Goal: Task Accomplishment & Management: Use online tool/utility

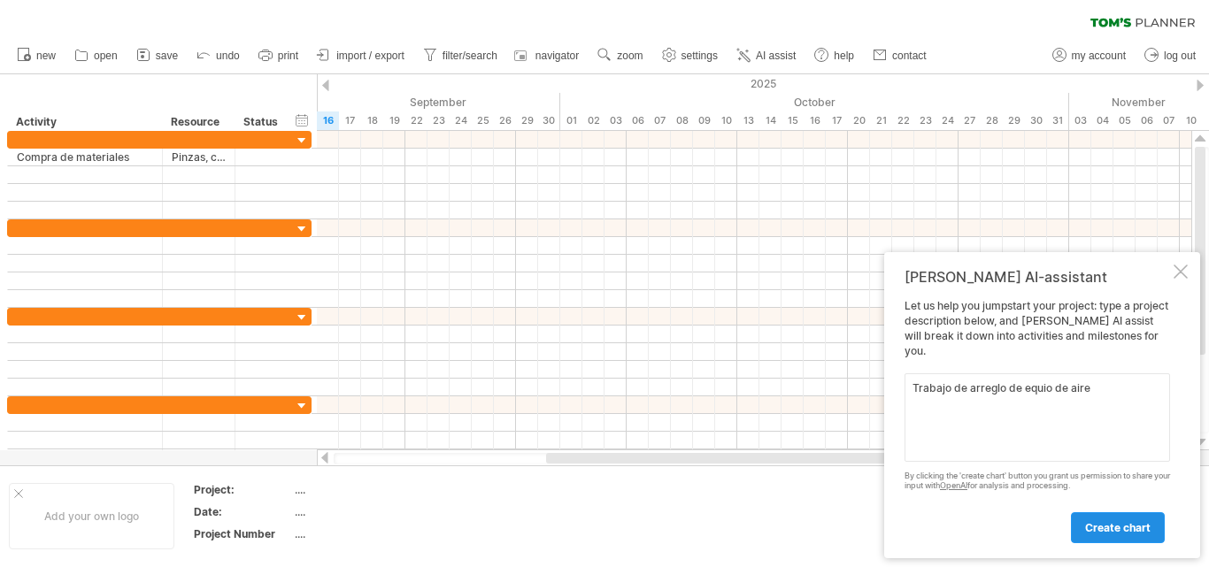
type textarea "Trabajo de arreglo de equio de aire"
click at [1118, 528] on span "create chart" at bounding box center [1118, 527] width 66 height 13
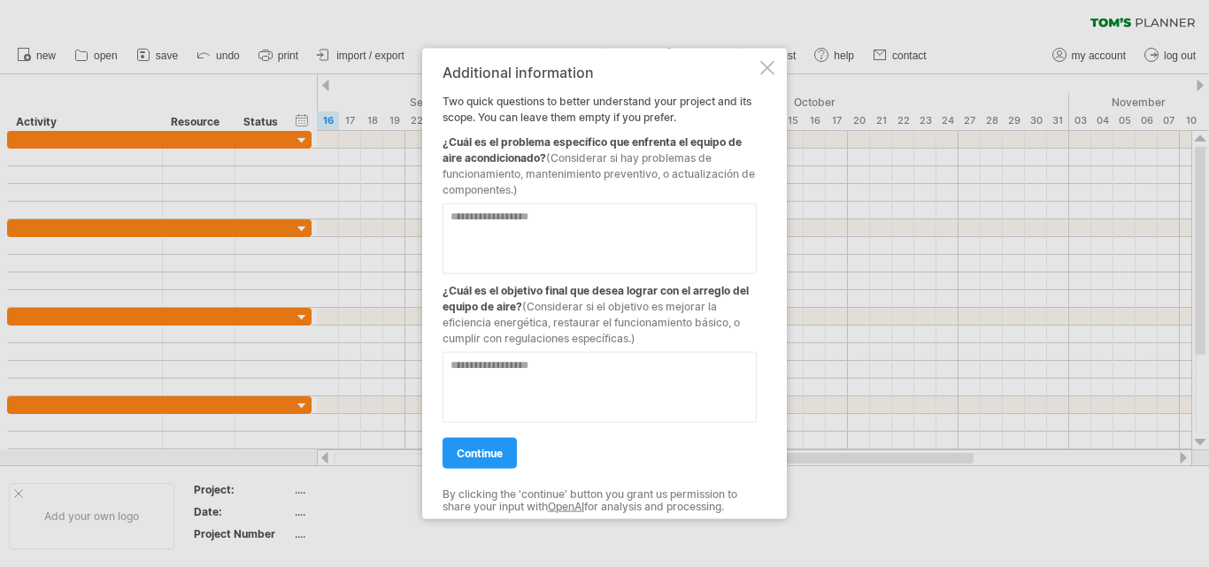
click at [487, 224] on textarea at bounding box center [600, 238] width 314 height 71
click at [473, 389] on textarea at bounding box center [600, 386] width 314 height 71
click at [474, 211] on textarea at bounding box center [600, 238] width 314 height 71
type textarea "**********"
click at [487, 378] on textarea at bounding box center [600, 386] width 314 height 71
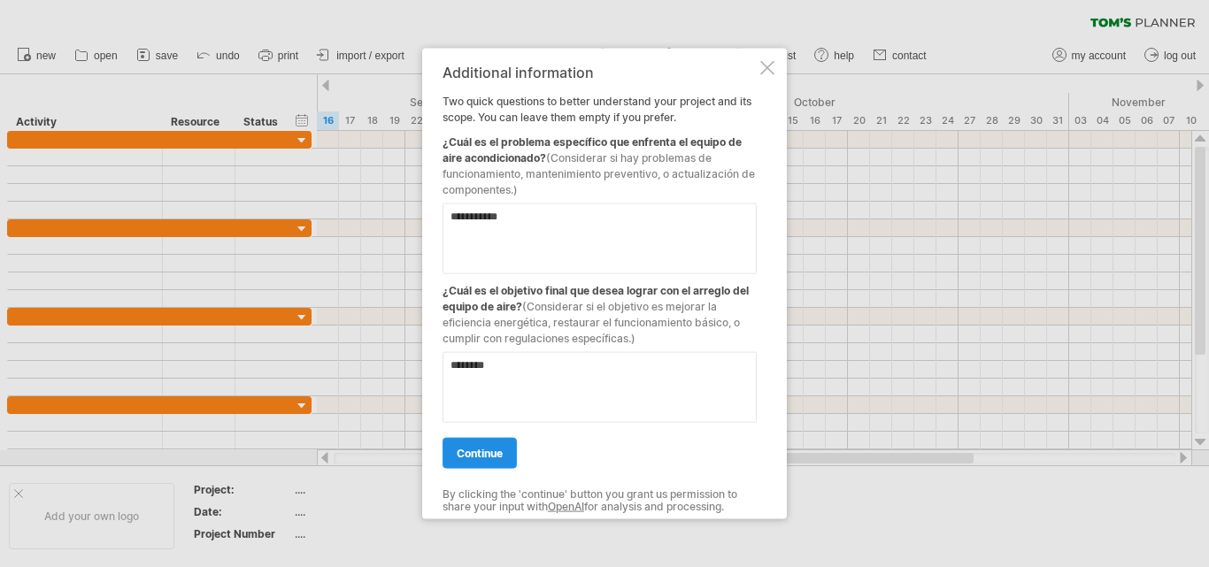
type textarea "********"
click at [462, 457] on span "continue" at bounding box center [480, 452] width 46 height 13
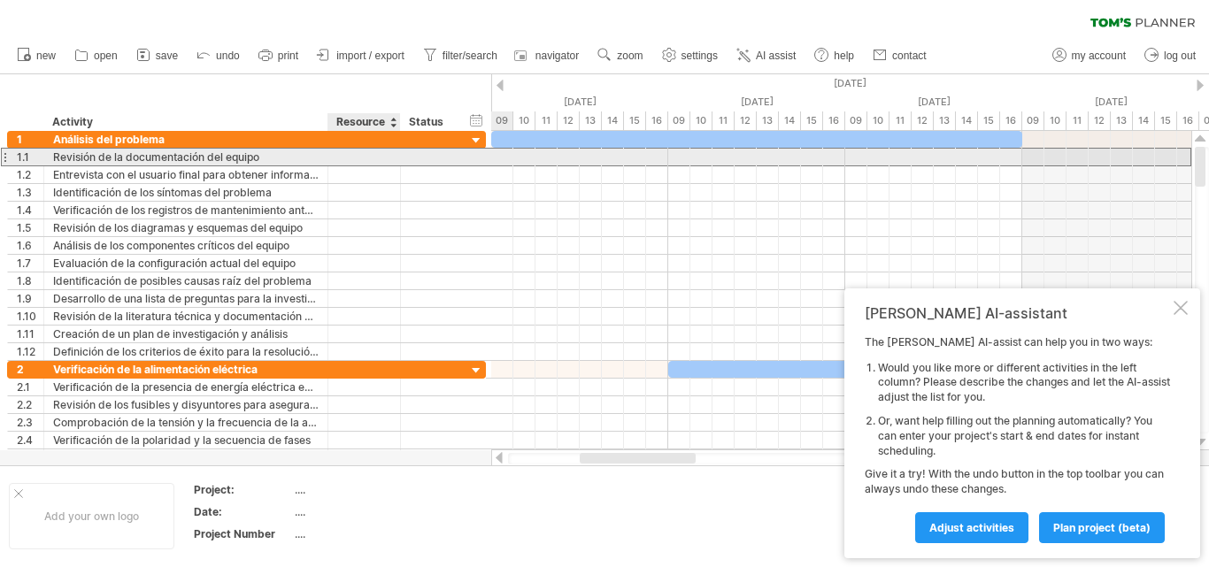
click at [358, 157] on div at bounding box center [364, 157] width 54 height 17
click at [467, 161] on div "**********" at bounding box center [246, 157] width 479 height 19
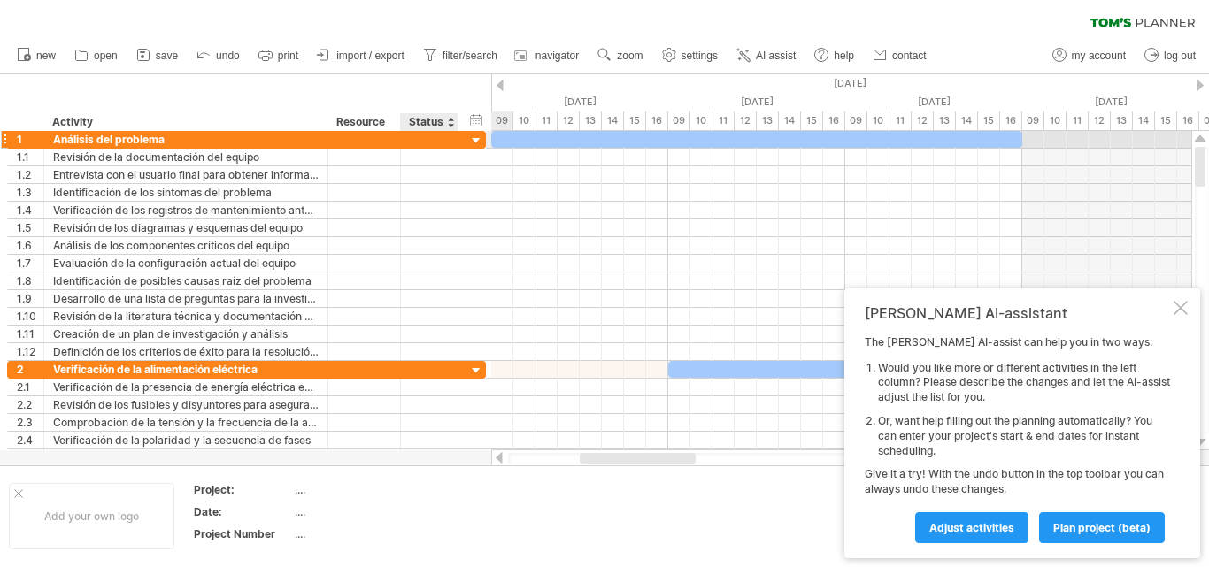
click at [481, 143] on div at bounding box center [476, 141] width 17 height 17
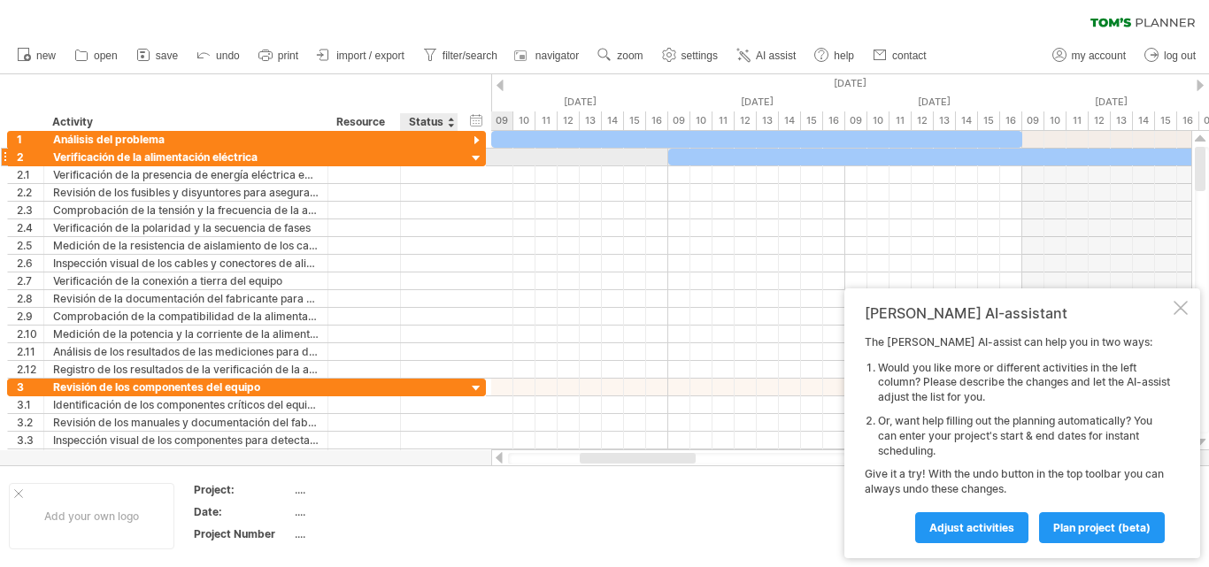
click at [475, 159] on div at bounding box center [476, 158] width 17 height 17
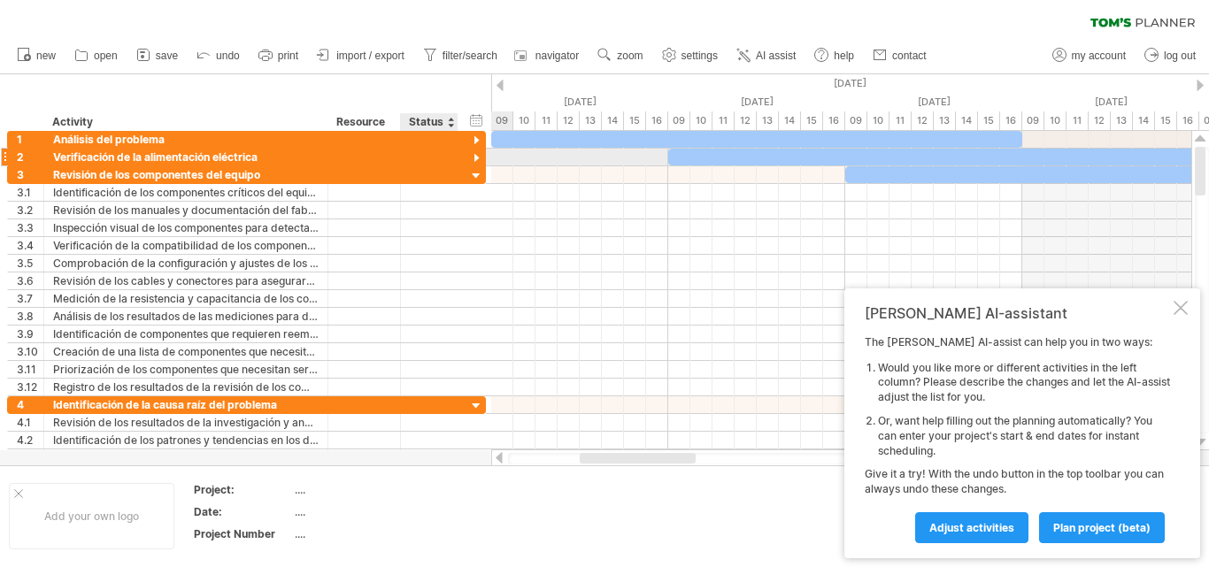
click at [475, 159] on div at bounding box center [476, 158] width 17 height 17
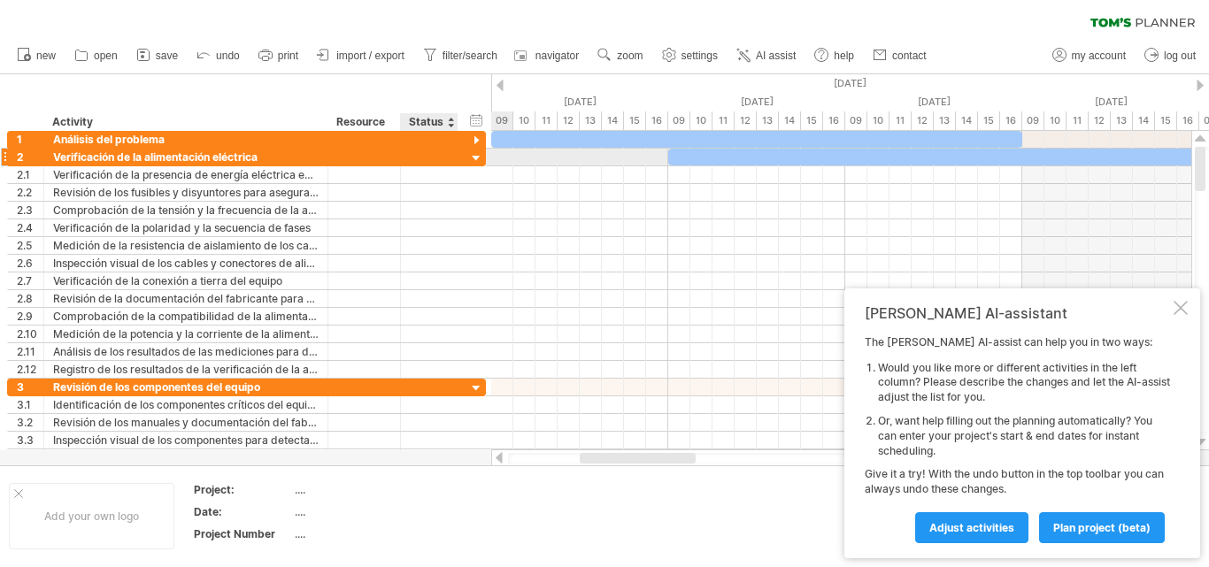
click at [475, 159] on div at bounding box center [476, 158] width 17 height 17
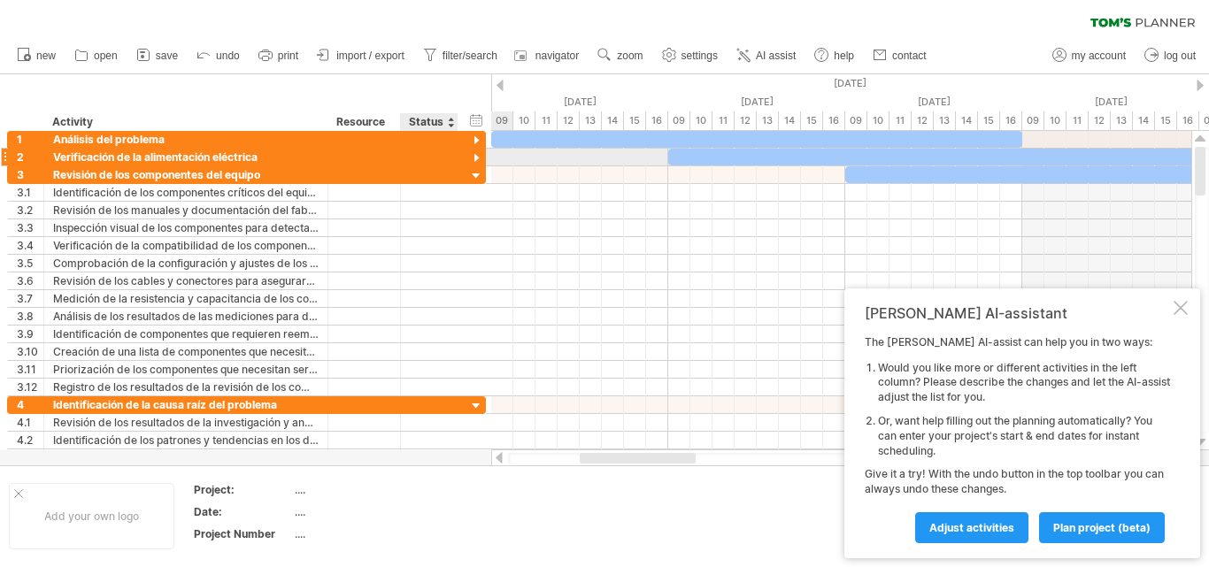
click at [475, 159] on div at bounding box center [476, 158] width 17 height 17
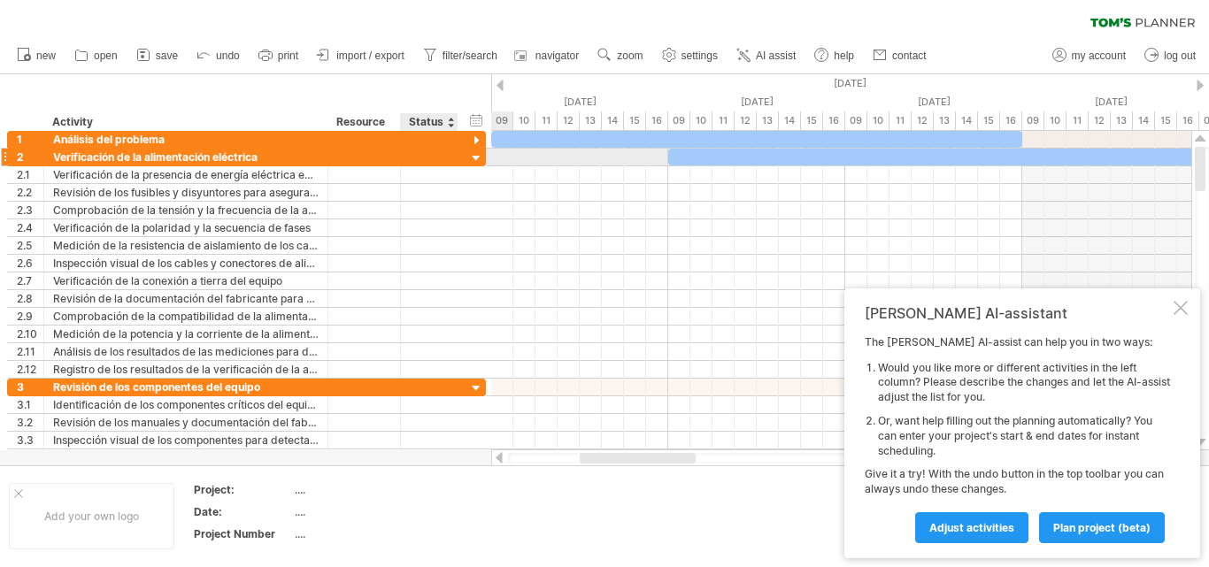
click at [475, 151] on div at bounding box center [476, 158] width 17 height 17
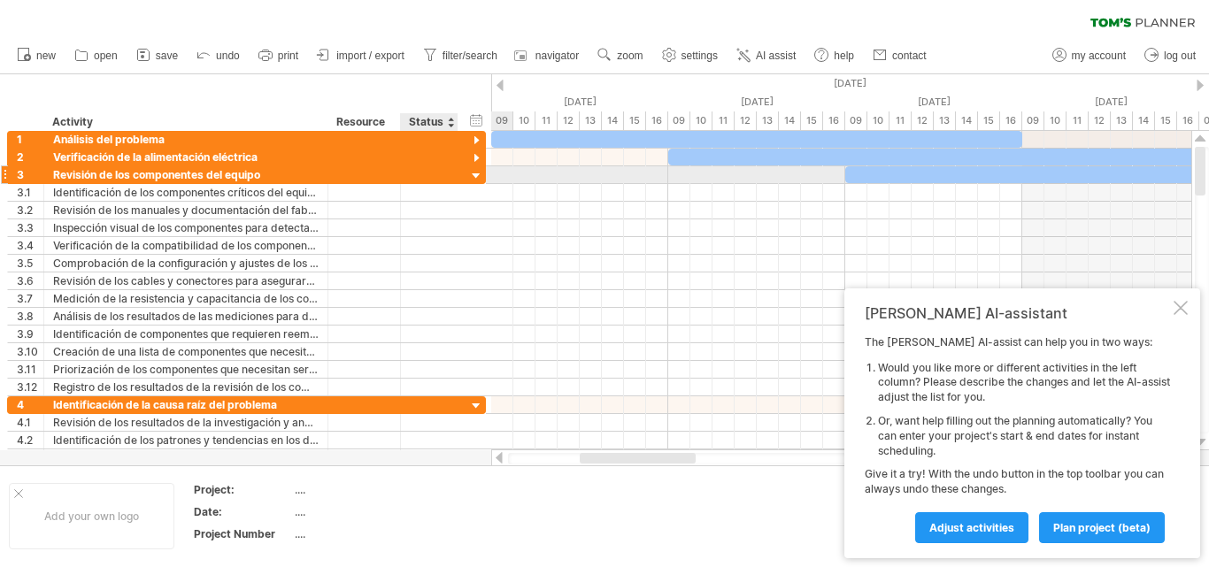
click at [476, 175] on div at bounding box center [476, 176] width 17 height 17
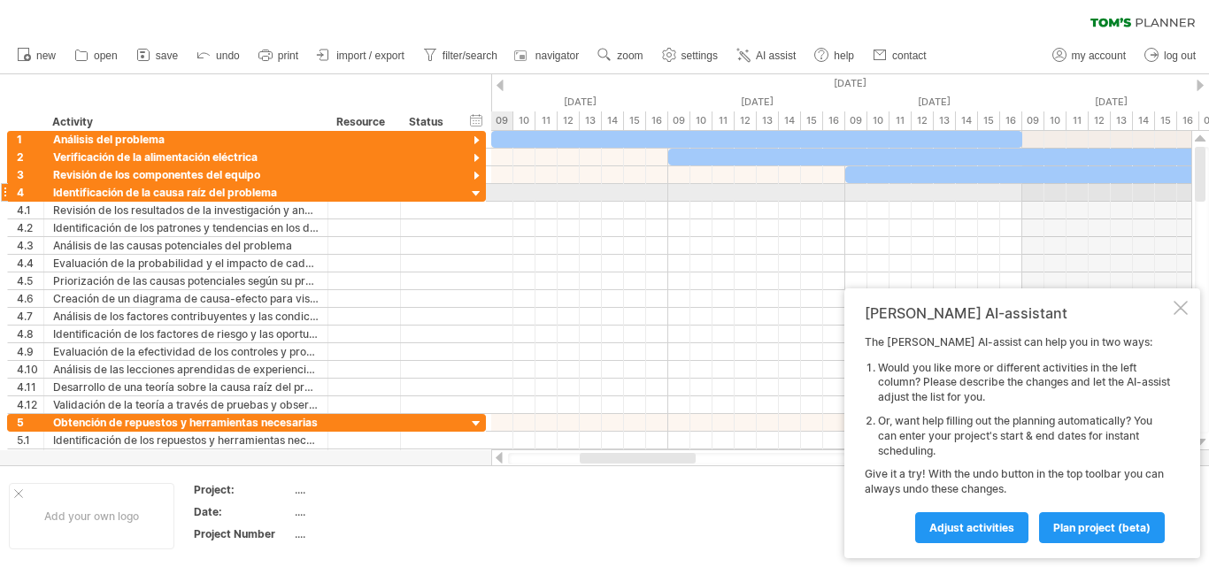
click at [476, 190] on div at bounding box center [476, 194] width 17 height 17
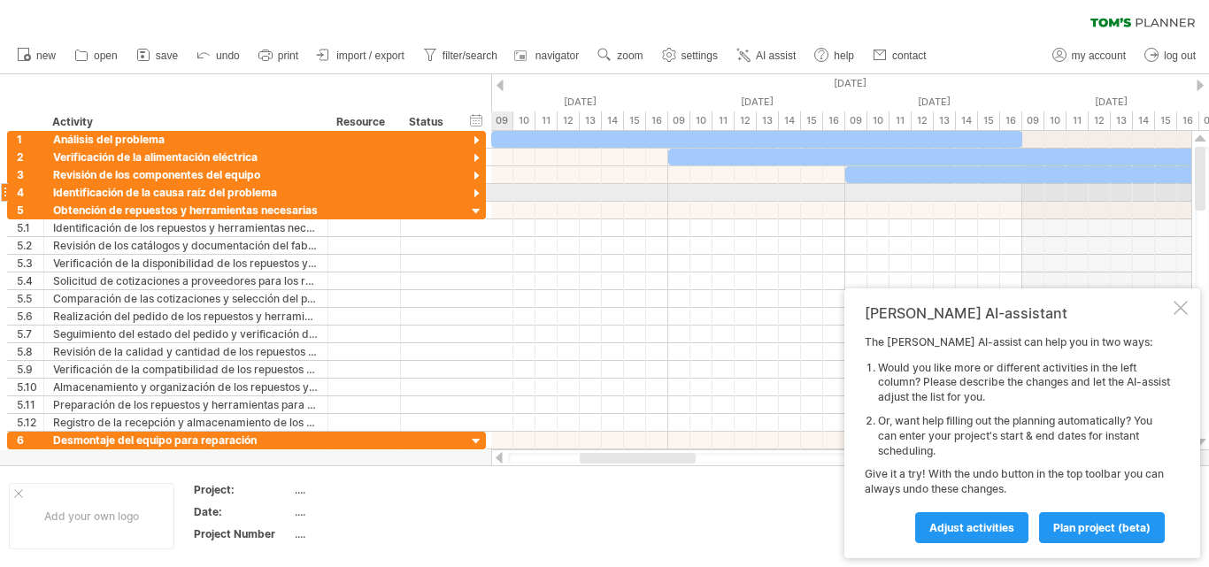
click at [476, 190] on div at bounding box center [476, 194] width 17 height 17
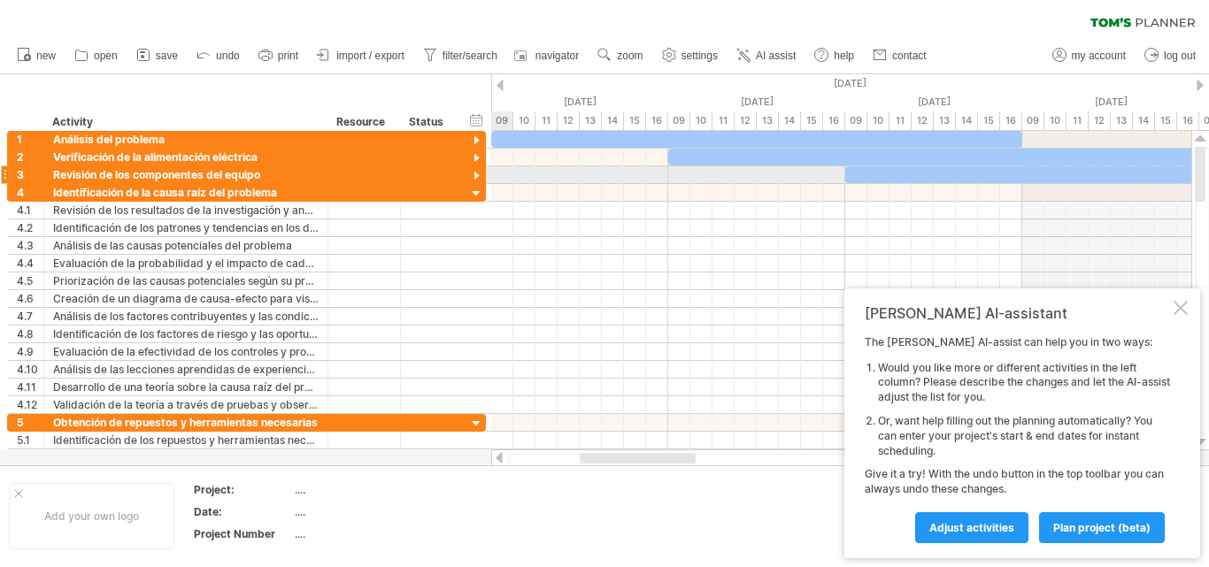
click at [476, 175] on div at bounding box center [476, 176] width 17 height 17
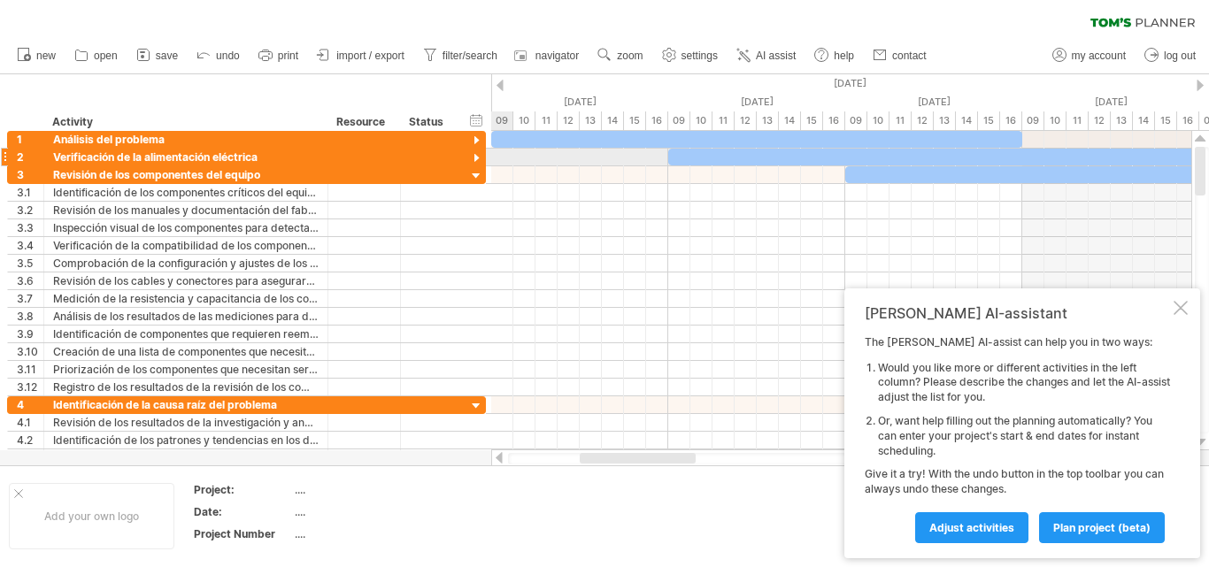
click at [477, 157] on div at bounding box center [476, 158] width 17 height 17
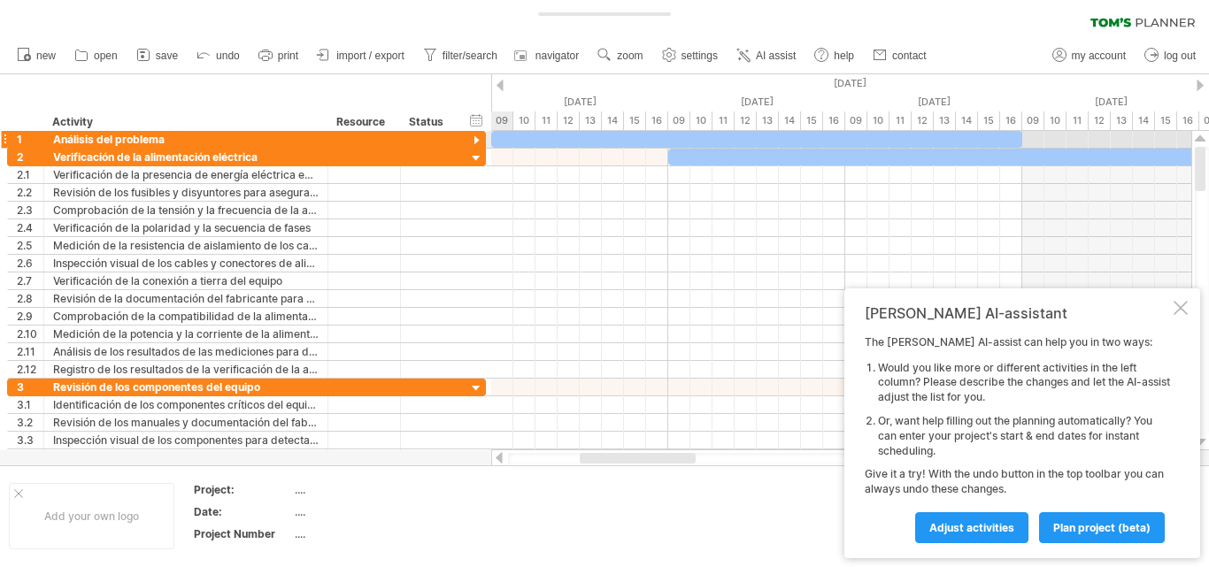
click at [475, 142] on div at bounding box center [476, 141] width 17 height 17
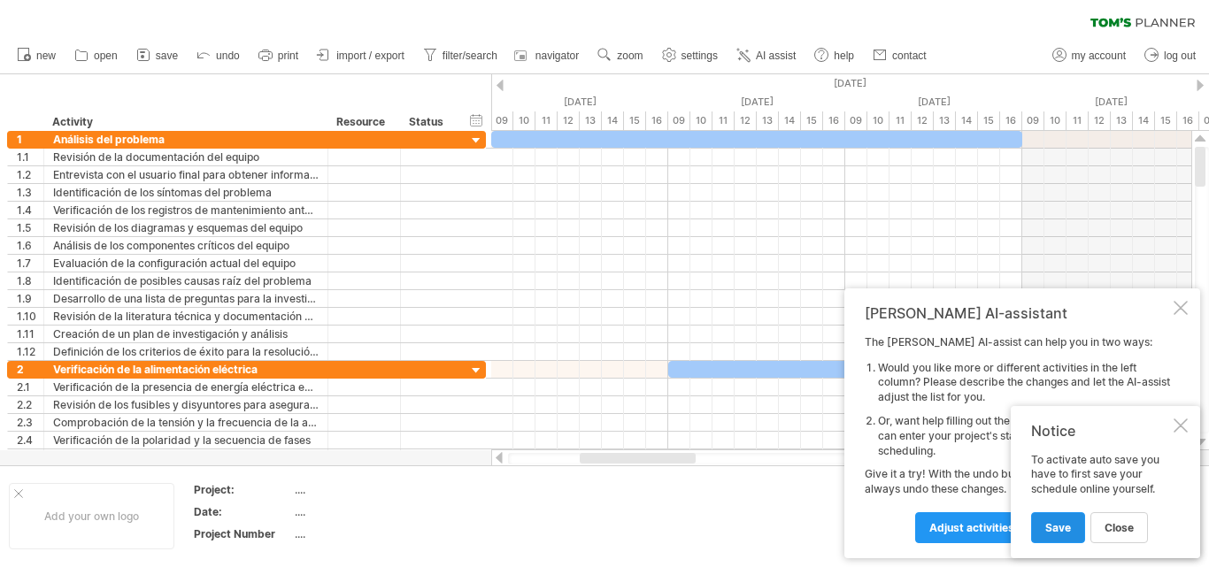
click at [1074, 522] on link "Save" at bounding box center [1058, 528] width 54 height 31
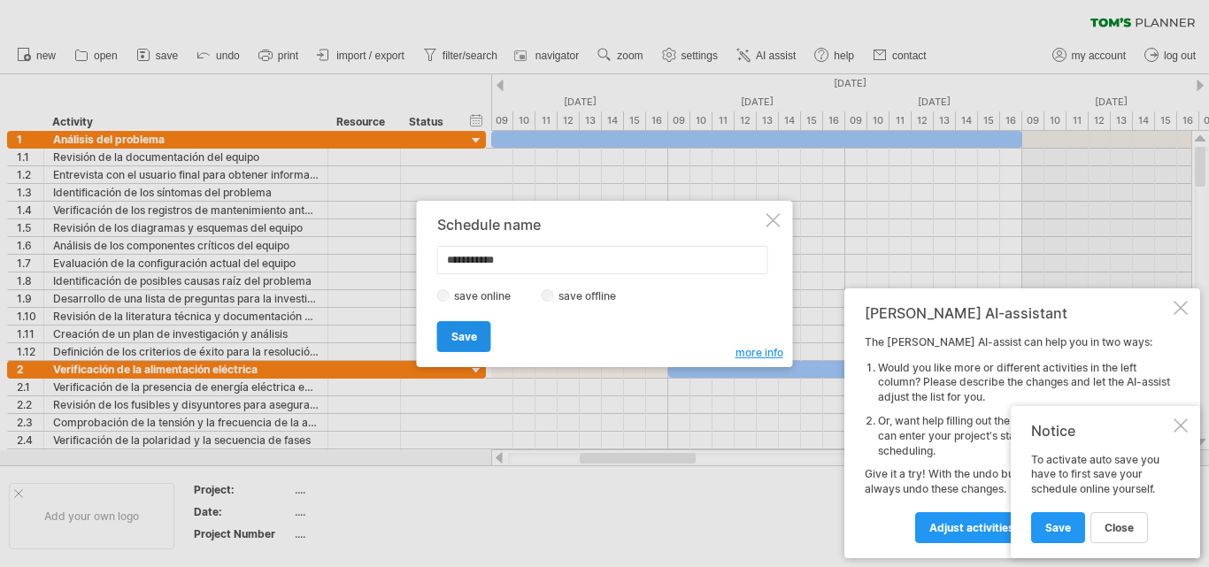
click at [456, 327] on link "Save" at bounding box center [464, 336] width 54 height 31
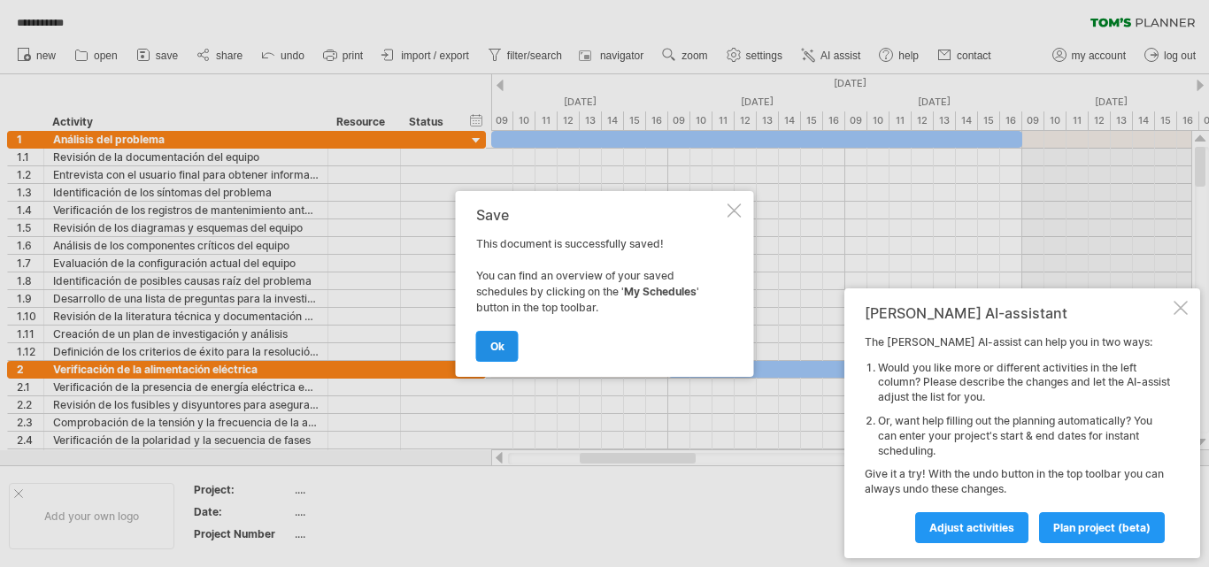
click at [496, 346] on span "ok" at bounding box center [497, 346] width 14 height 13
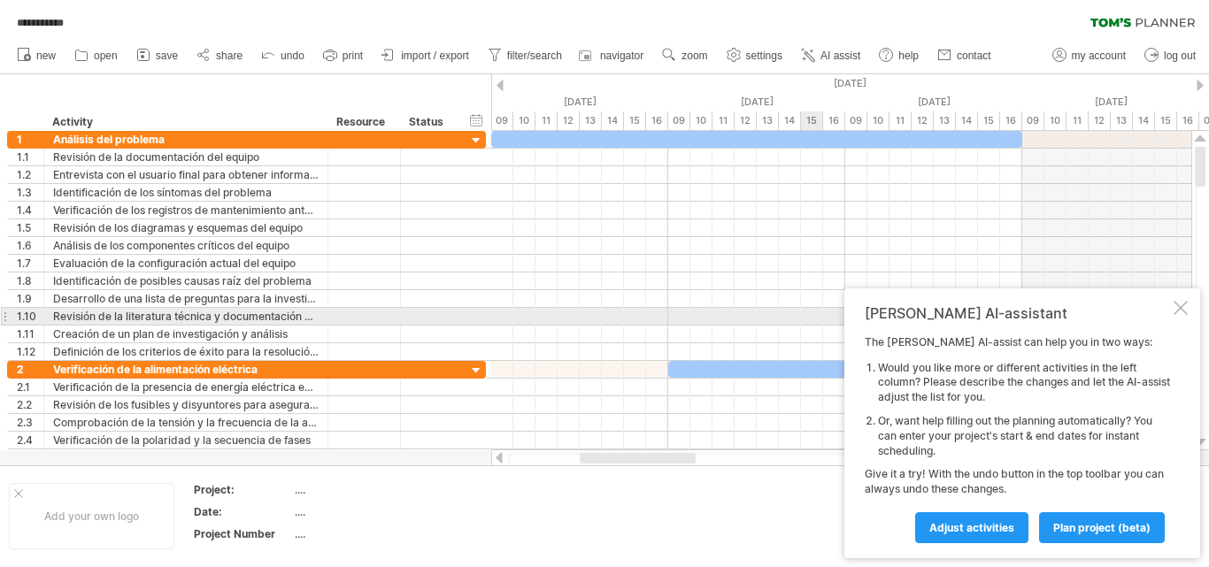
click at [1184, 308] on div at bounding box center [1181, 308] width 14 height 14
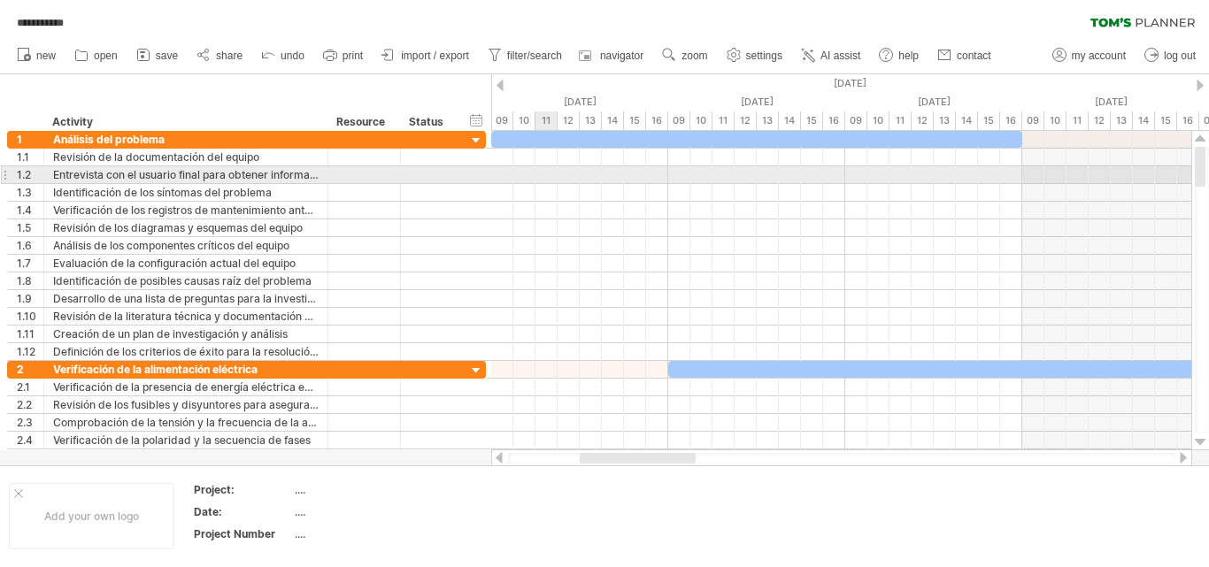
click at [540, 169] on div at bounding box center [841, 175] width 700 height 18
click at [552, 176] on div at bounding box center [841, 175] width 700 height 18
drag, startPoint x: 525, startPoint y: 176, endPoint x: 515, endPoint y: 176, distance: 9.7
click at [524, 176] on div at bounding box center [841, 175] width 700 height 18
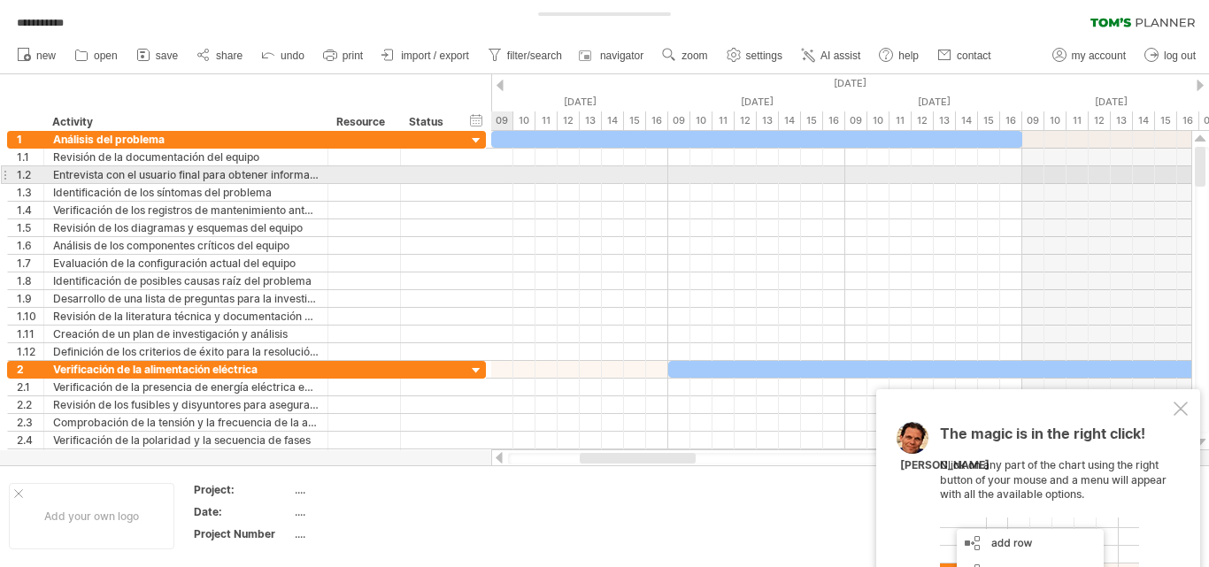
click at [505, 173] on div at bounding box center [841, 175] width 700 height 18
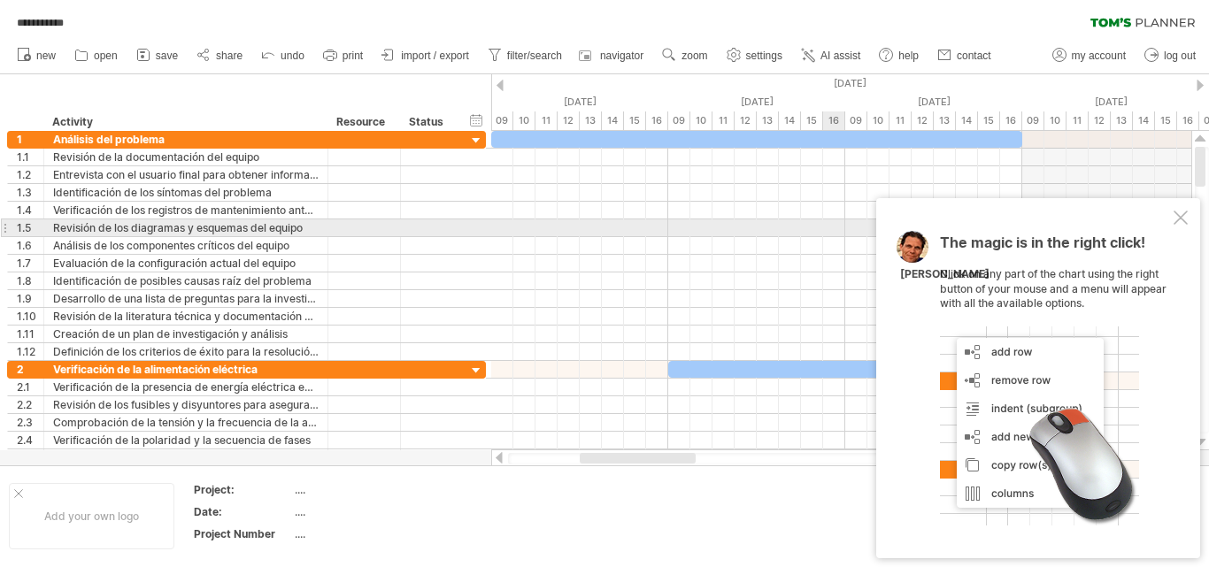
click at [1181, 219] on div at bounding box center [1181, 218] width 14 height 14
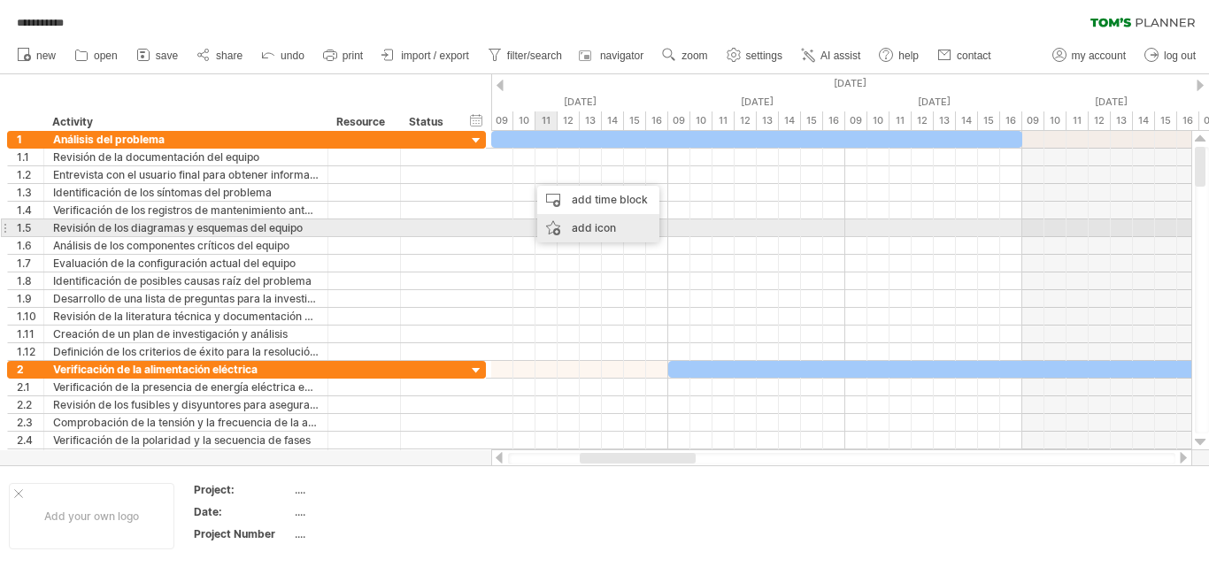
click at [578, 226] on div "add icon" at bounding box center [598, 228] width 122 height 28
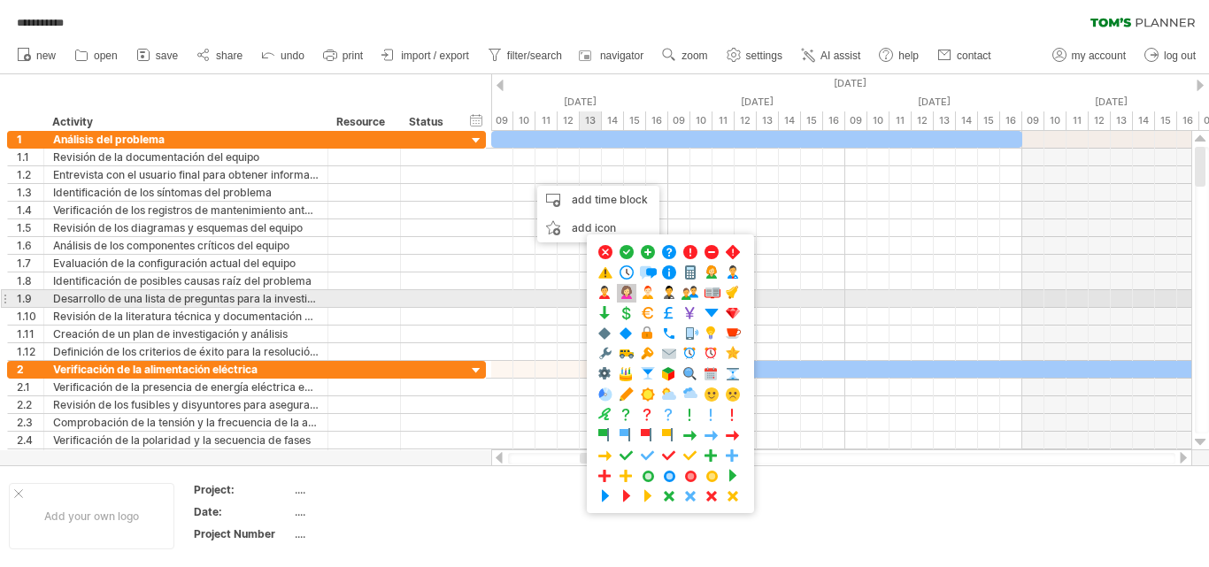
click at [628, 294] on span at bounding box center [627, 293] width 18 height 17
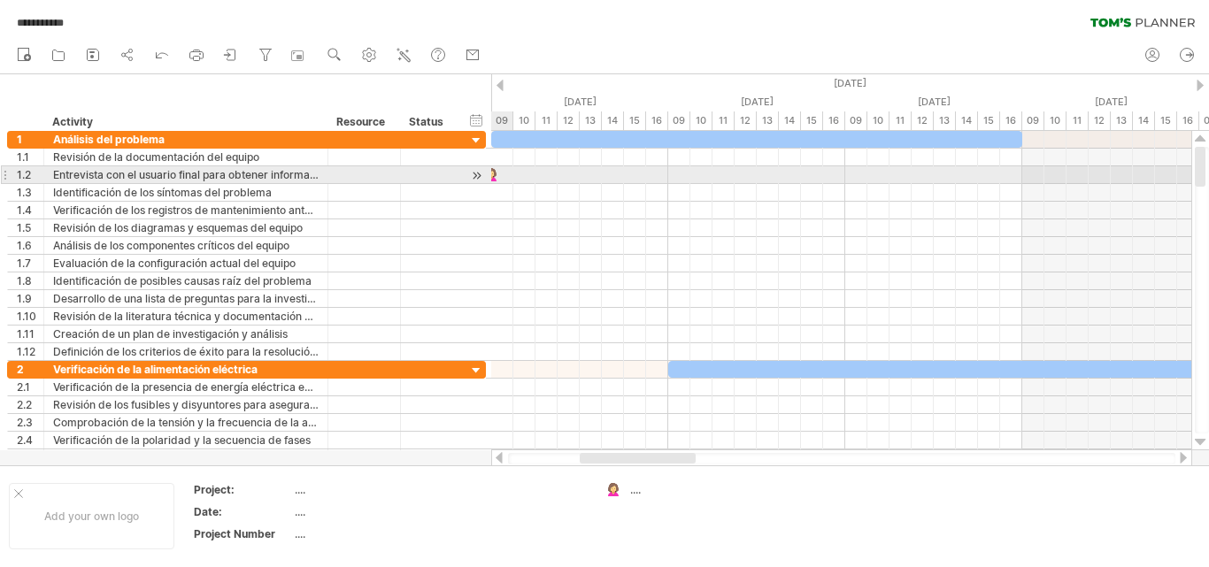
click at [498, 171] on div at bounding box center [491, 174] width 18 height 17
drag, startPoint x: 498, startPoint y: 172, endPoint x: 511, endPoint y: 173, distance: 12.5
click at [511, 173] on div "[DATE]" at bounding box center [841, 291] width 700 height 320
click at [497, 176] on div at bounding box center [491, 174] width 18 height 17
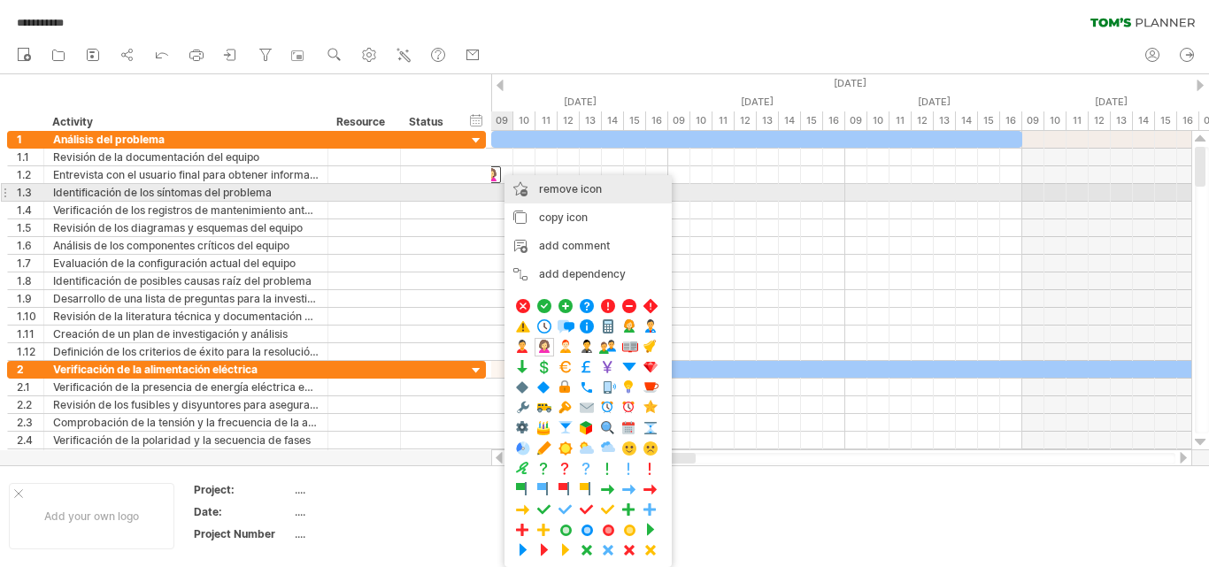
click at [549, 196] on div "remove icon remove selected items" at bounding box center [588, 189] width 167 height 28
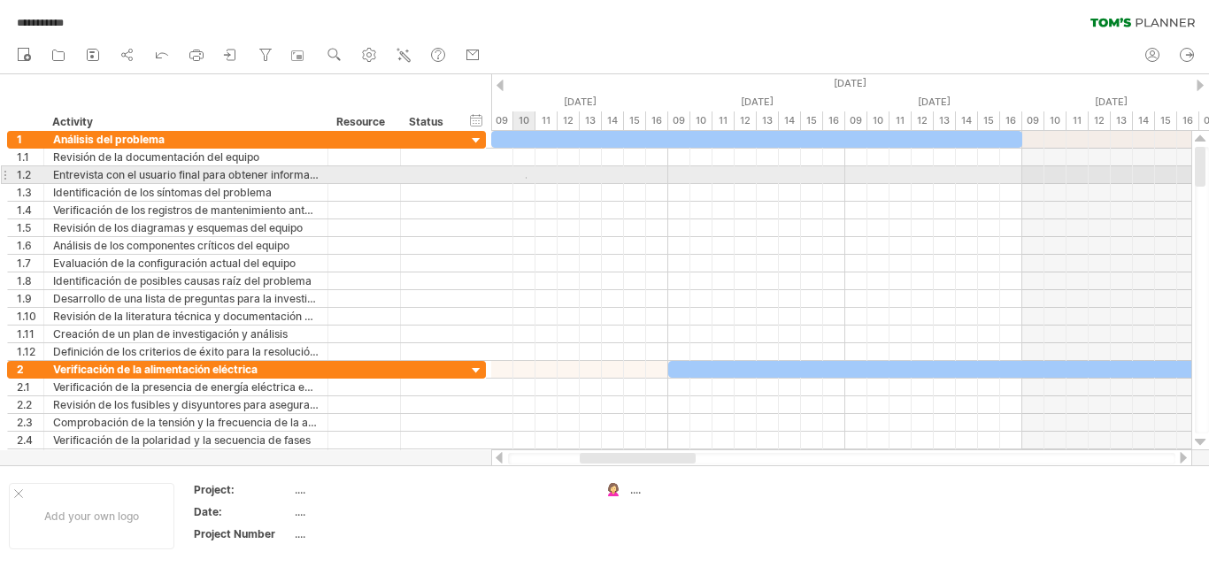
click at [527, 177] on div at bounding box center [841, 175] width 700 height 18
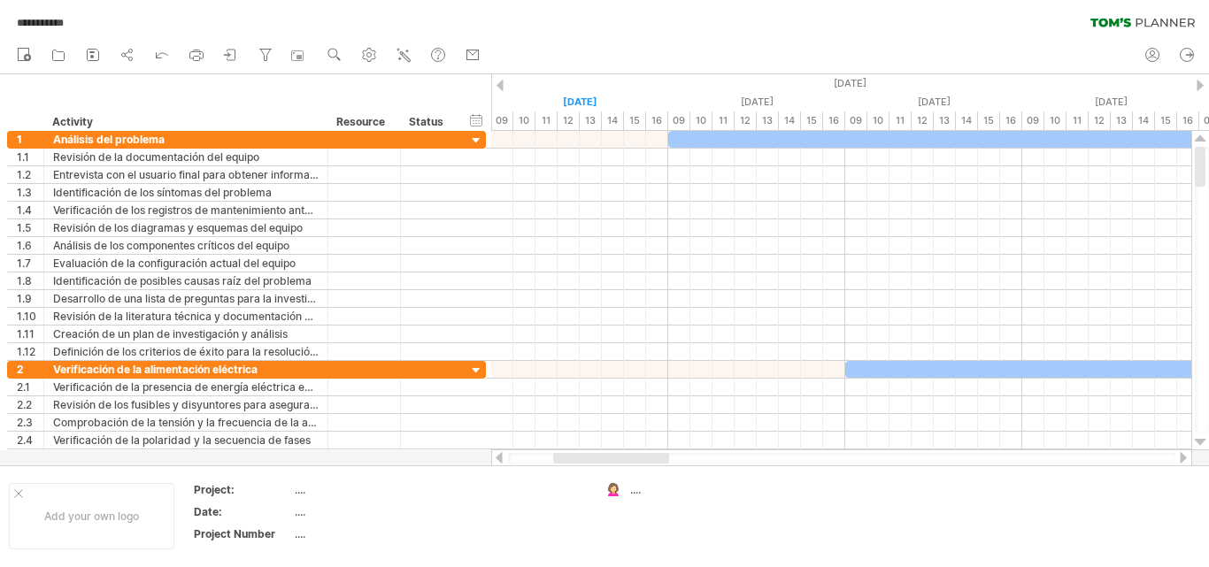
drag, startPoint x: 630, startPoint y: 456, endPoint x: 565, endPoint y: 435, distance: 68.9
click at [577, 459] on div at bounding box center [611, 458] width 116 height 11
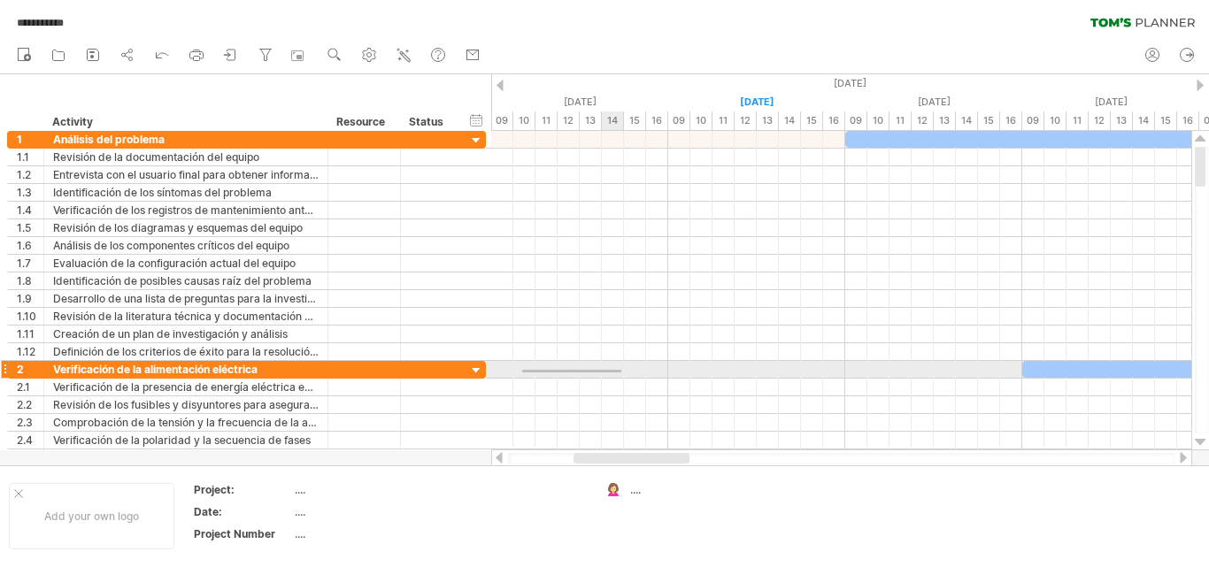
drag, startPoint x: 530, startPoint y: 372, endPoint x: 621, endPoint y: 370, distance: 91.2
click at [621, 370] on div at bounding box center [841, 370] width 700 height 18
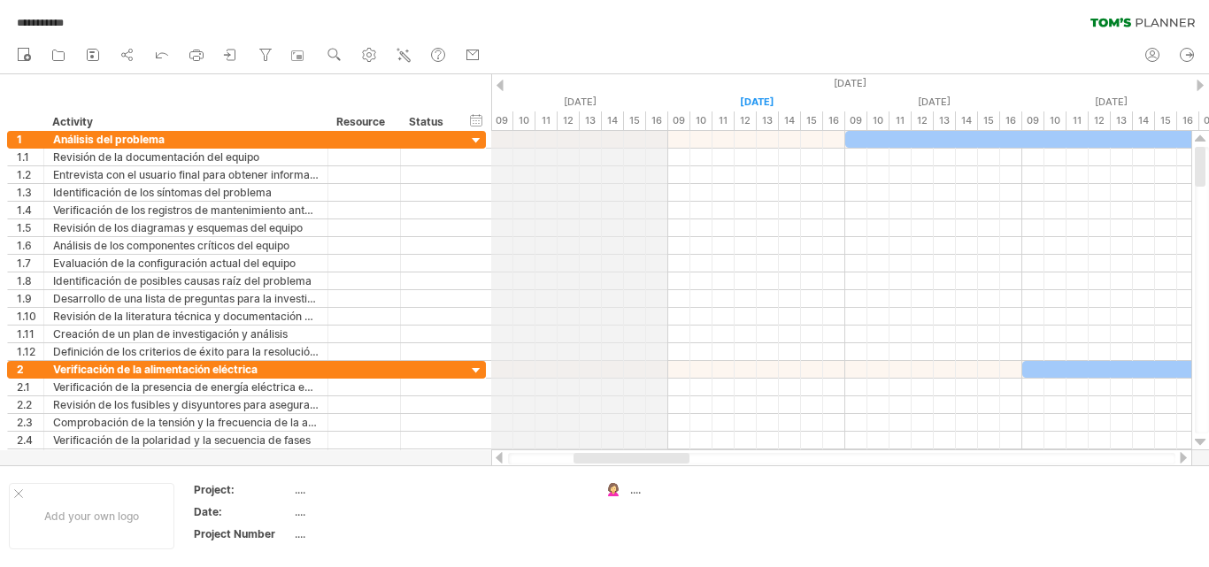
click at [520, 120] on div "10" at bounding box center [524, 121] width 22 height 19
click at [551, 120] on div "11" at bounding box center [547, 121] width 22 height 19
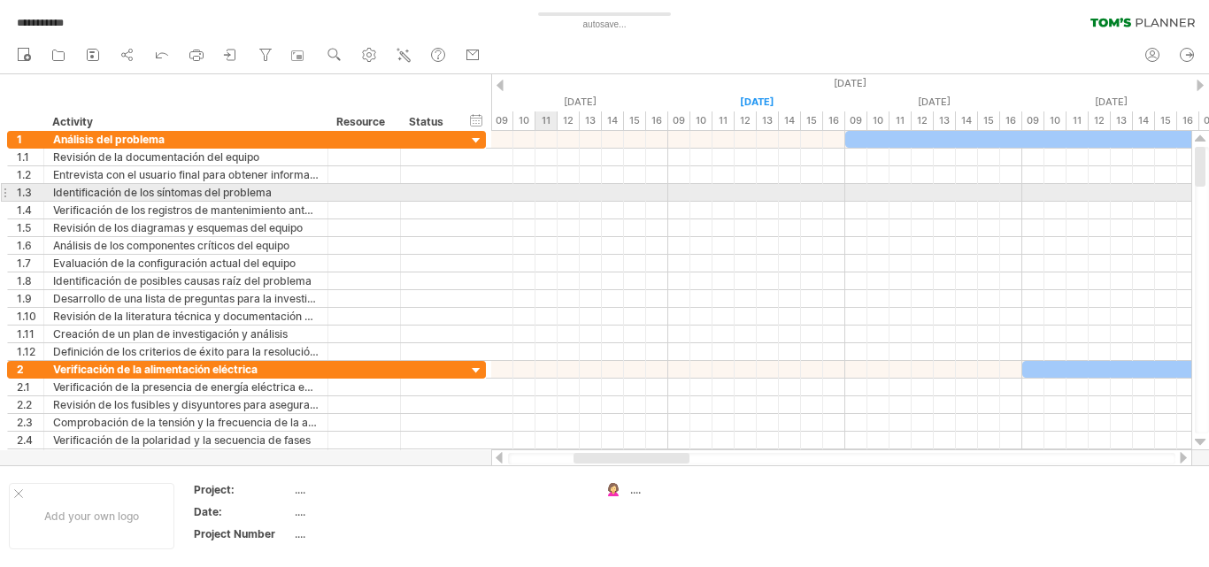
click at [546, 190] on div at bounding box center [841, 193] width 700 height 18
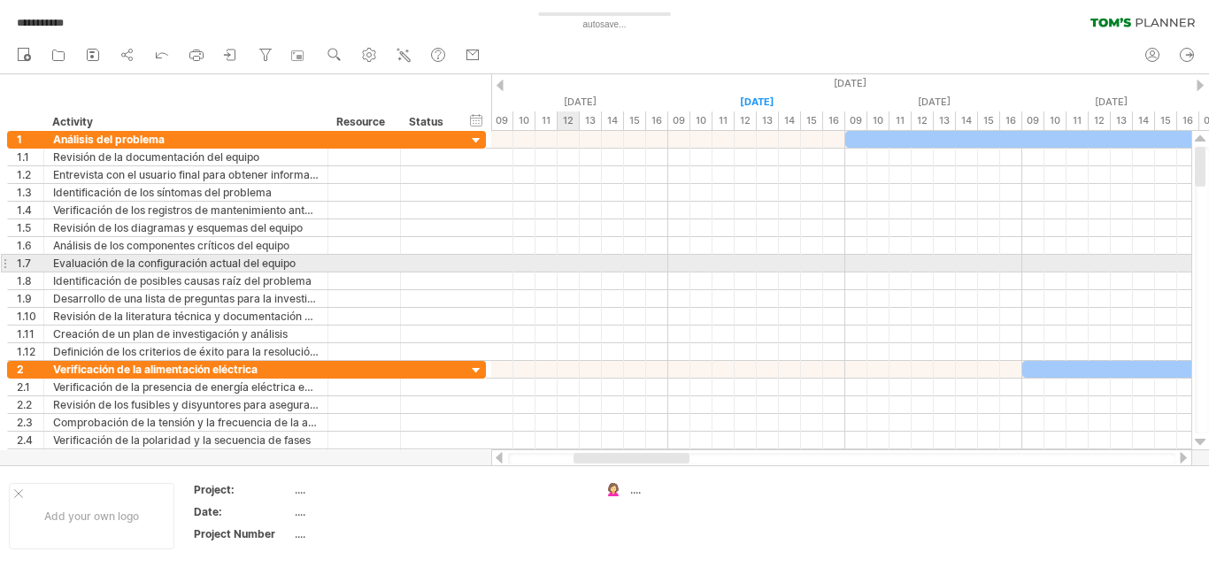
click at [561, 258] on div at bounding box center [841, 264] width 700 height 18
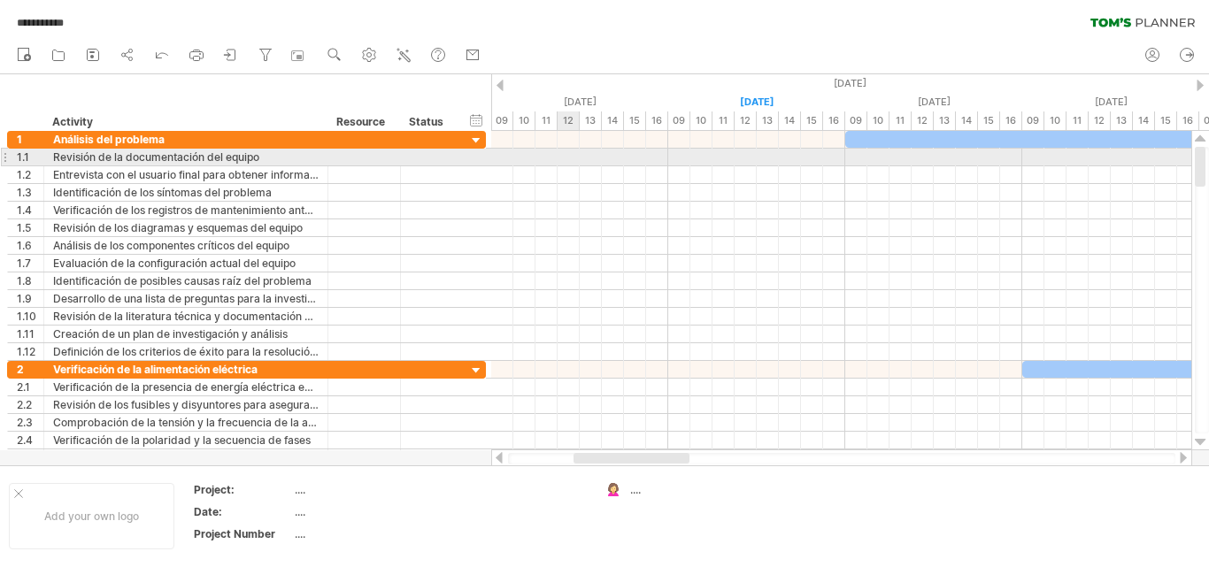
click at [567, 149] on div at bounding box center [841, 158] width 700 height 18
click at [566, 149] on div at bounding box center [841, 158] width 700 height 18
click at [563, 161] on div at bounding box center [841, 158] width 700 height 18
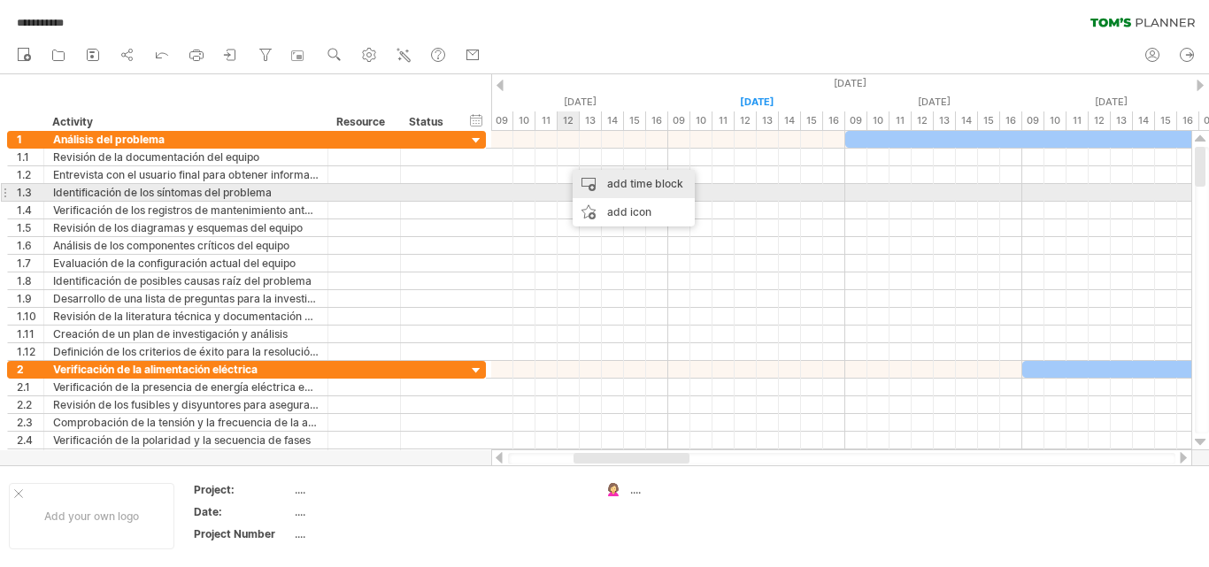
click at [610, 192] on div "add time block" at bounding box center [634, 184] width 122 height 28
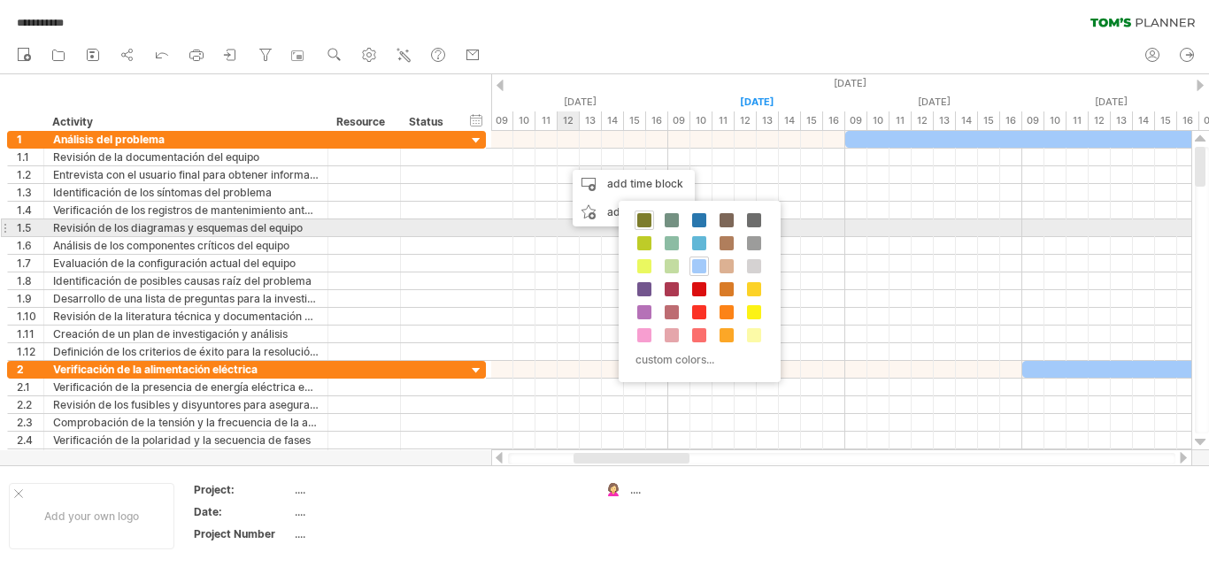
click at [643, 224] on span at bounding box center [644, 220] width 14 height 14
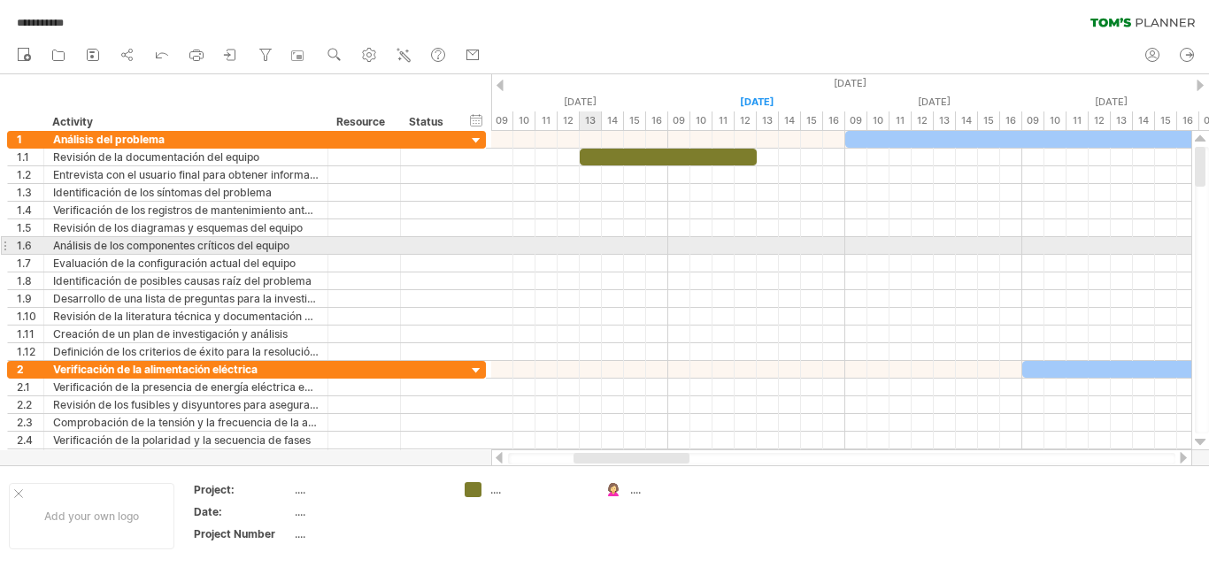
click at [584, 246] on div at bounding box center [841, 246] width 700 height 18
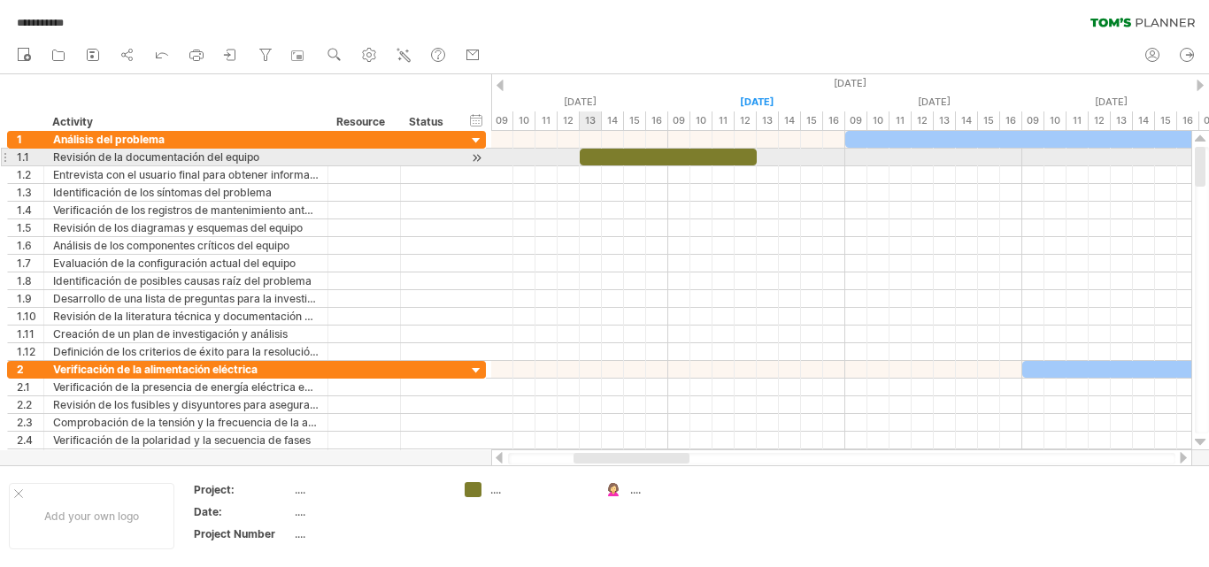
click at [591, 158] on div at bounding box center [668, 157] width 177 height 17
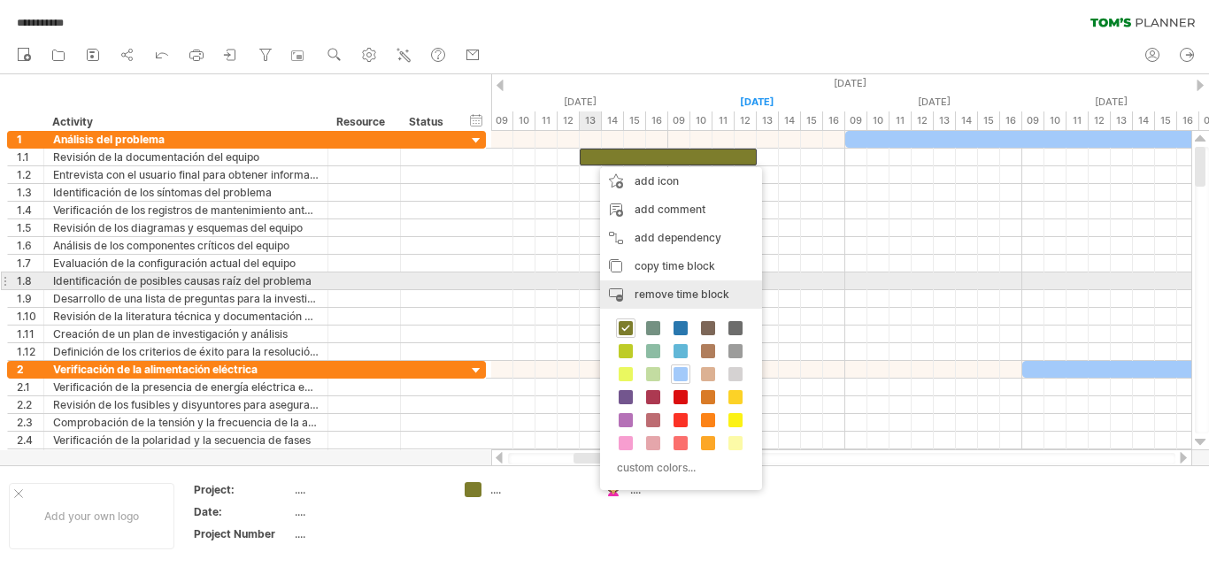
click at [656, 290] on span "remove time block" at bounding box center [682, 294] width 95 height 13
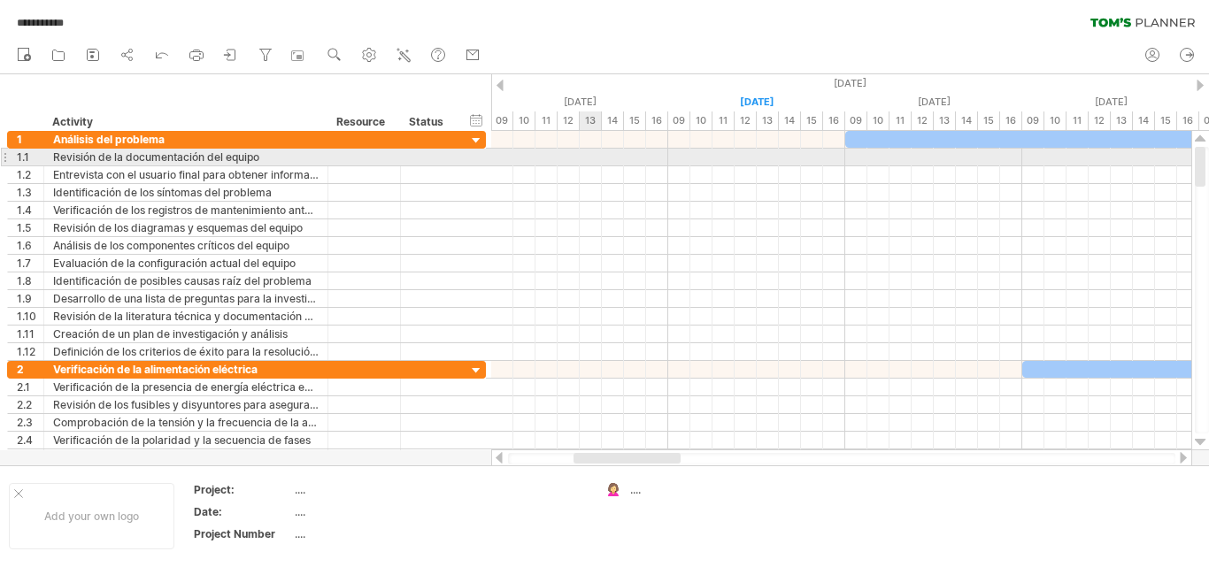
click at [595, 155] on div at bounding box center [841, 158] width 700 height 18
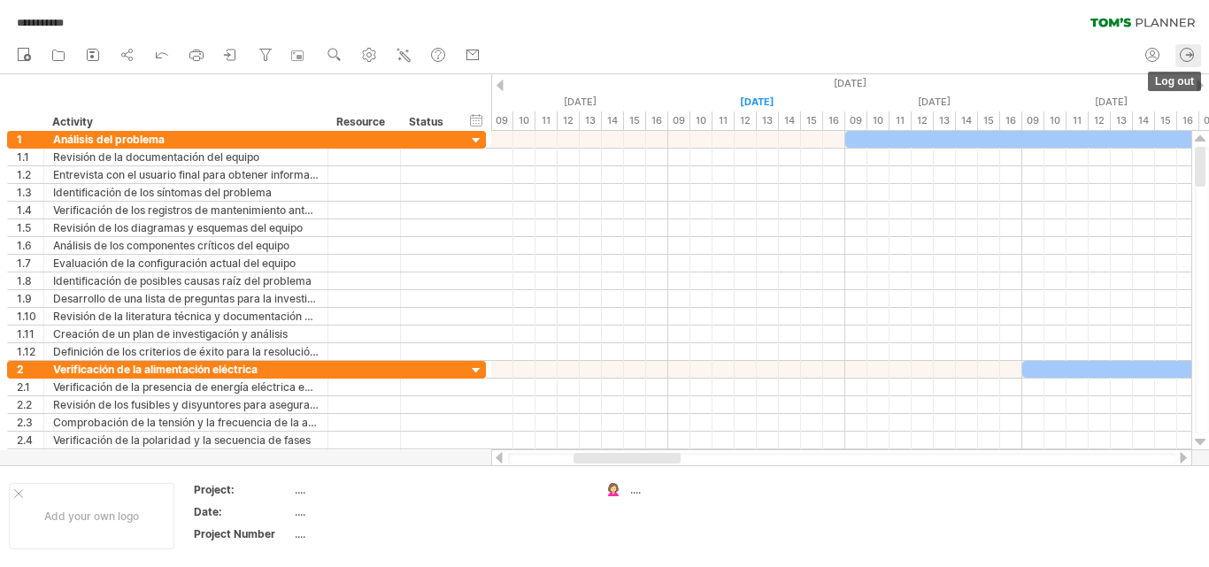
click at [1183, 56] on icon at bounding box center [1187, 55] width 18 height 18
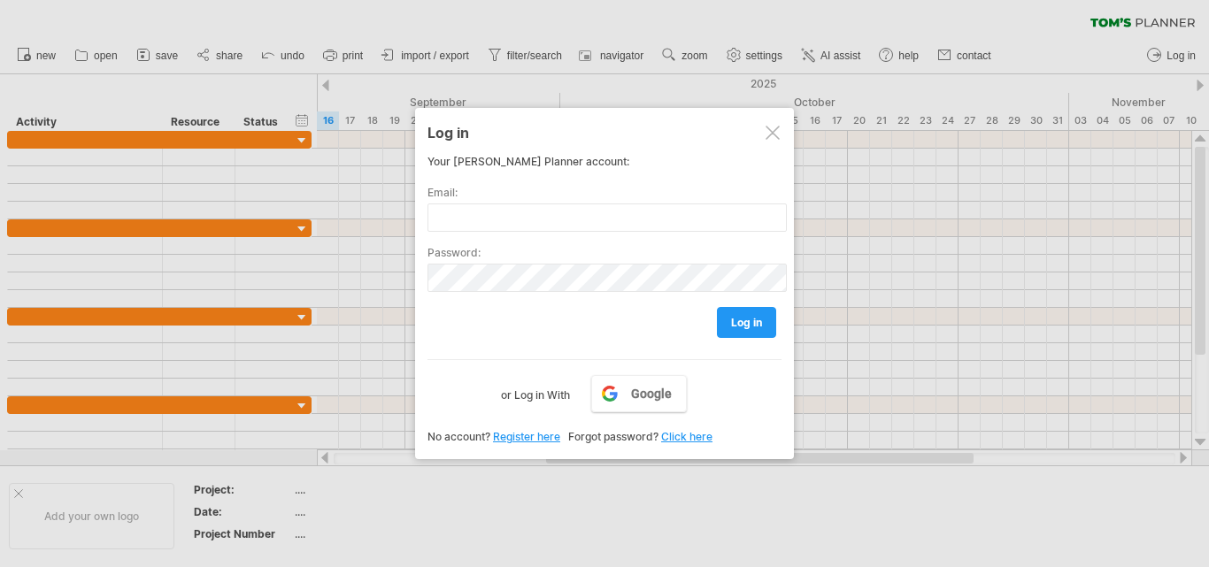
click at [779, 135] on div at bounding box center [773, 133] width 14 height 14
